Goal: Task Accomplishment & Management: Use online tool/utility

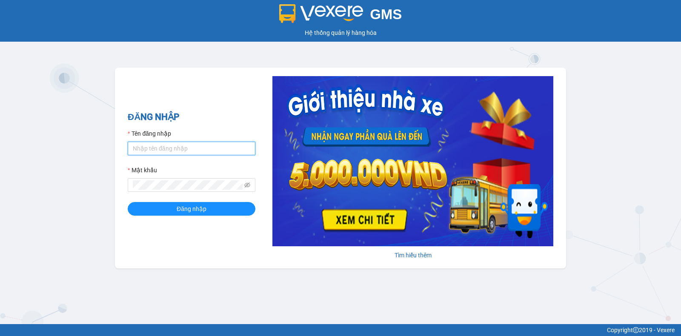
click at [159, 145] on input "Tên đăng nhập" at bounding box center [192, 149] width 128 height 14
type input "laikt.ducdat"
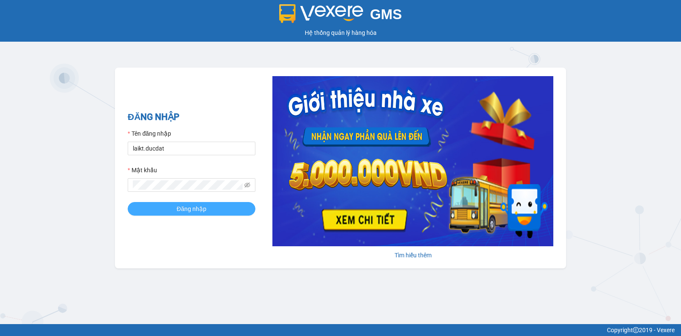
click at [178, 210] on span "Đăng nhập" at bounding box center [192, 208] width 30 height 9
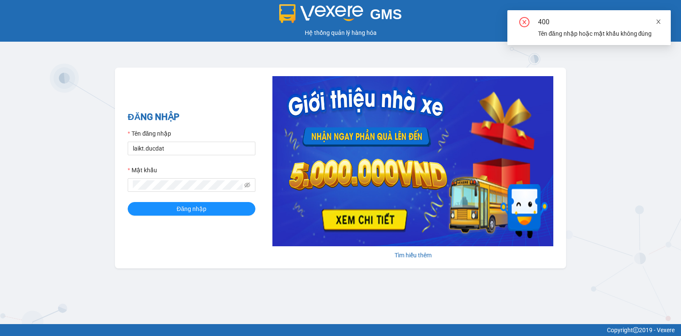
click at [660, 19] on icon "close" at bounding box center [659, 22] width 6 height 6
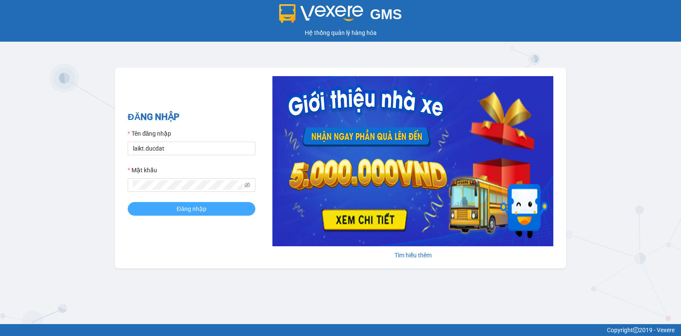
click at [188, 213] on span "Đăng nhập" at bounding box center [192, 208] width 30 height 9
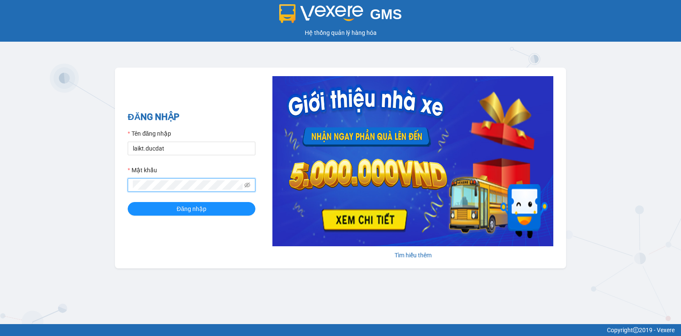
click at [115, 183] on div "GMS Hệ thống quản lý hàng hóa ĐĂNG NHẬP Tên đăng nhập laikt.ducdat Mật khẩu Đăn…" at bounding box center [340, 162] width 681 height 325
click at [128, 202] on button "Đăng nhập" at bounding box center [192, 209] width 128 height 14
click at [248, 185] on icon "eye-invisible" at bounding box center [247, 185] width 6 height 5
click at [188, 211] on span "Đăng nhập" at bounding box center [192, 208] width 30 height 9
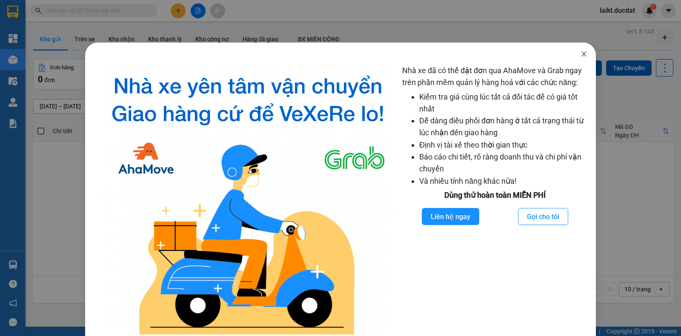
click at [581, 52] on icon "close" at bounding box center [584, 54] width 7 height 7
